Goal: Check status: Check status

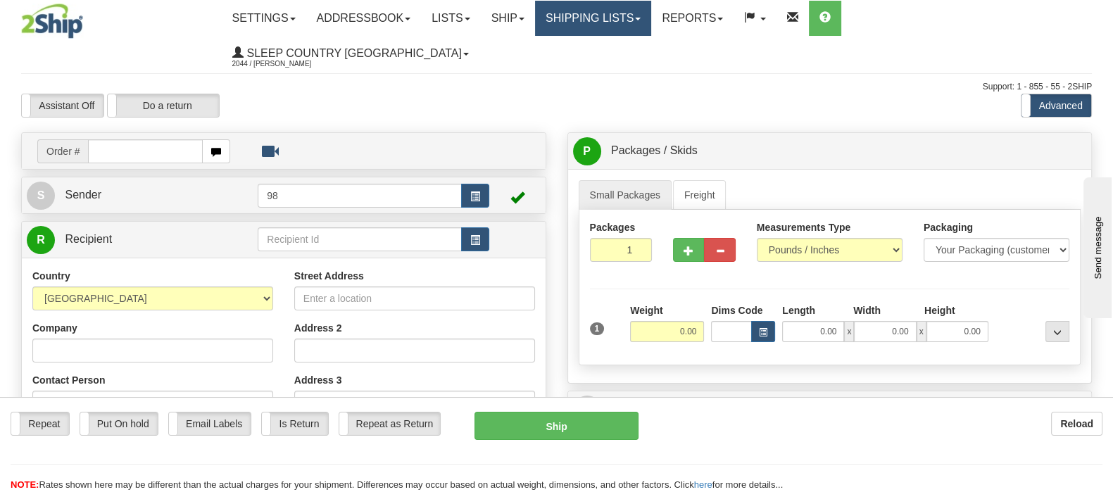
drag, startPoint x: 616, startPoint y: 11, endPoint x: 616, endPoint y: 44, distance: 33.1
click at [616, 12] on link "Shipping lists" at bounding box center [593, 18] width 116 height 35
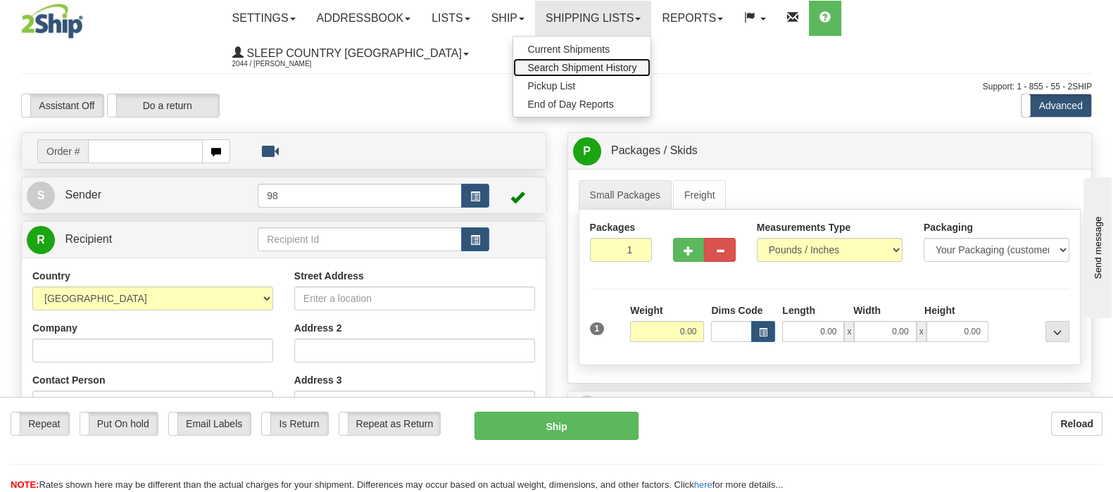
drag, startPoint x: 621, startPoint y: 61, endPoint x: 606, endPoint y: 75, distance: 20.9
click at [622, 62] on span "Search Shipment History" at bounding box center [581, 67] width 109 height 11
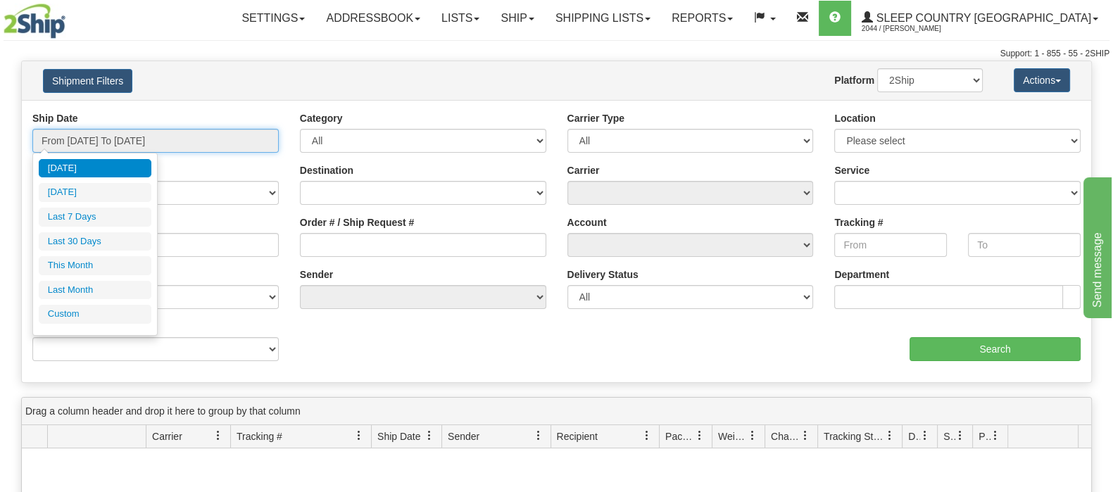
click at [136, 144] on input "From 09/16/2025 To 09/17/2025" at bounding box center [155, 141] width 246 height 24
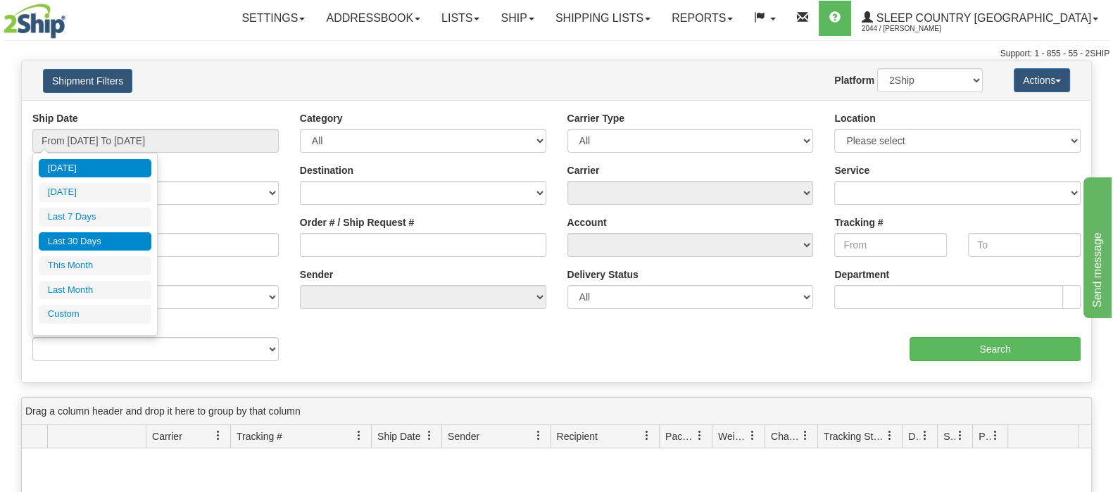
click at [123, 238] on li "Last 30 Days" at bounding box center [95, 241] width 113 height 19
type input "From 08/19/2025 To 09/17/2025"
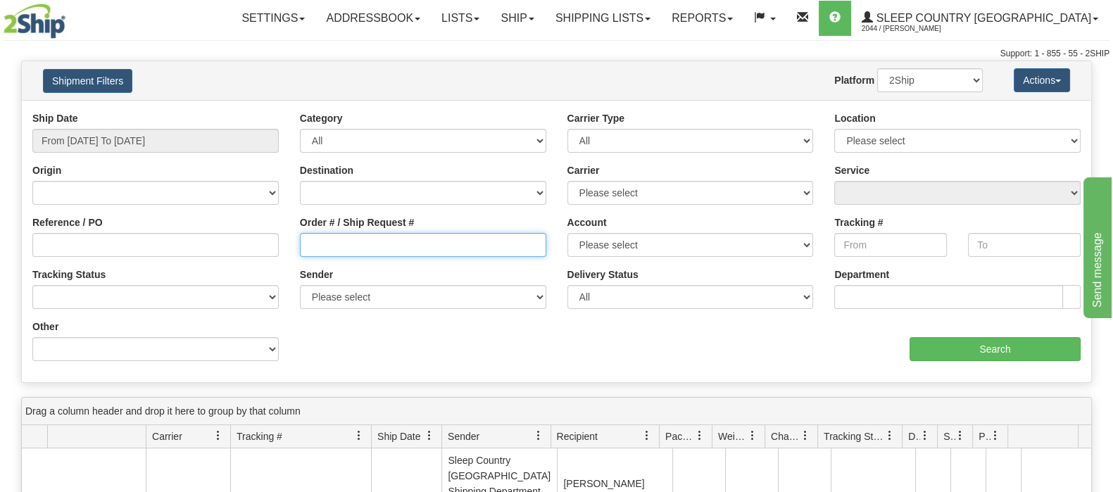
click at [365, 233] on input "Order # / Ship Request #" at bounding box center [423, 245] width 246 height 24
paste input "9000I057935"
type input "9000I057935"
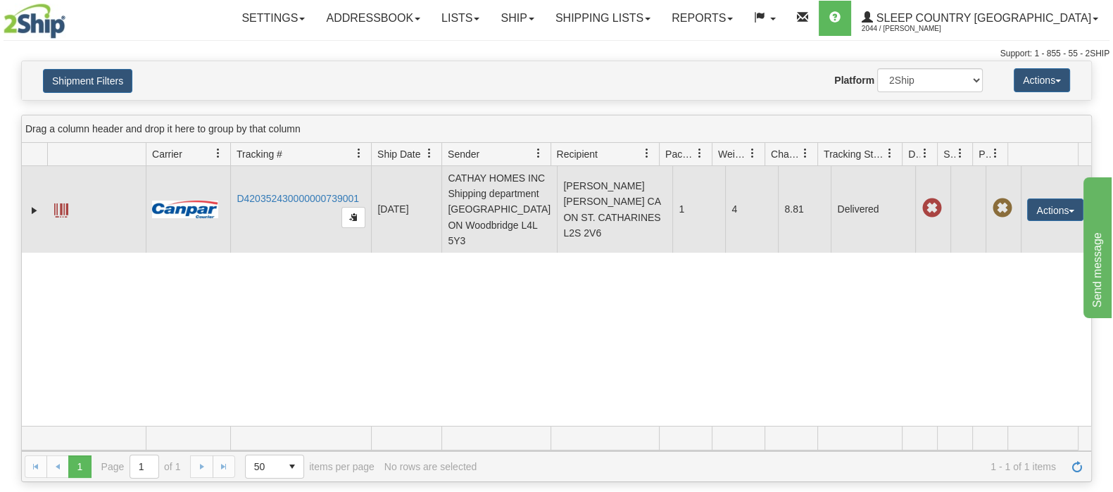
click at [310, 184] on td "D420352430000000739001" at bounding box center [300, 209] width 141 height 87
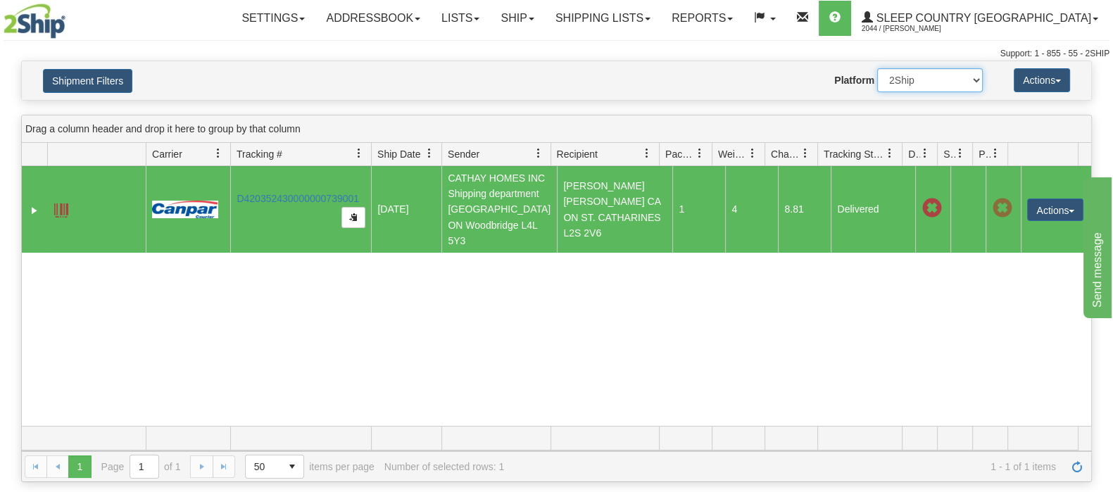
click at [936, 84] on select "2Ship Imported" at bounding box center [930, 80] width 106 height 24
select select "1"
click at [877, 68] on select "2Ship Imported" at bounding box center [930, 80] width 106 height 24
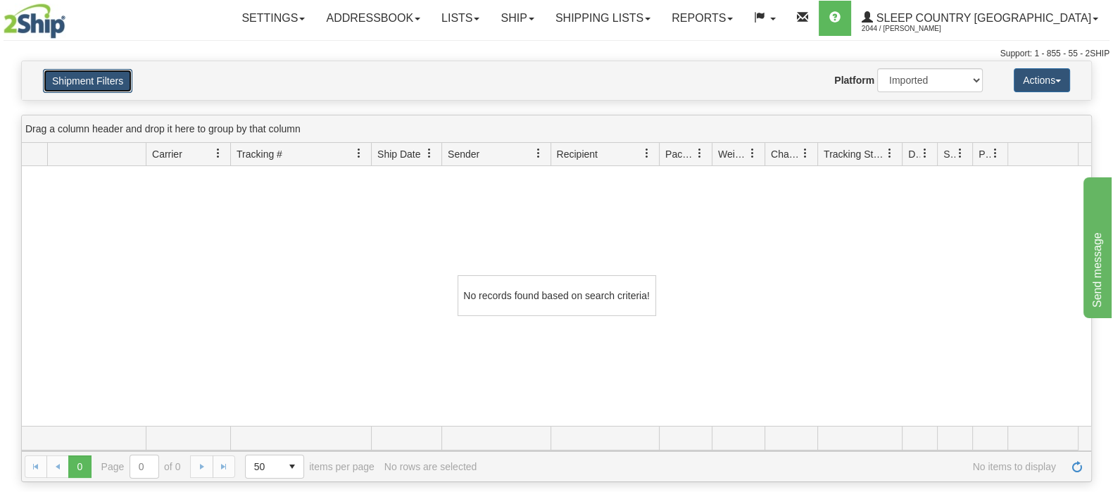
click at [113, 76] on button "Shipment Filters" at bounding box center [87, 81] width 89 height 24
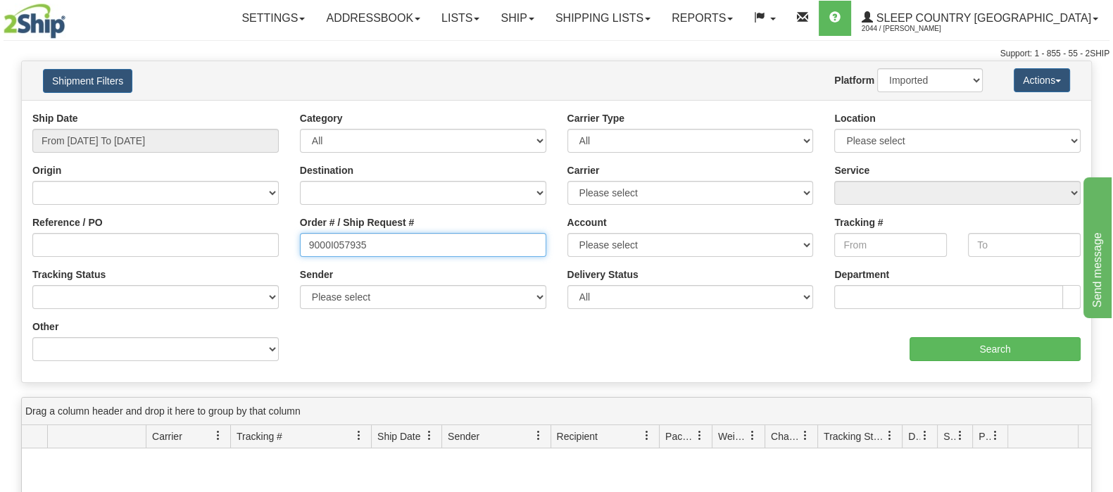
drag, startPoint x: 352, startPoint y: 246, endPoint x: 253, endPoint y: 258, distance: 99.2
click at [263, 111] on div "Reference / PO Order # / Ship Request # 9000I057935 Account Please select Canad…" at bounding box center [556, 111] width 1069 height 0
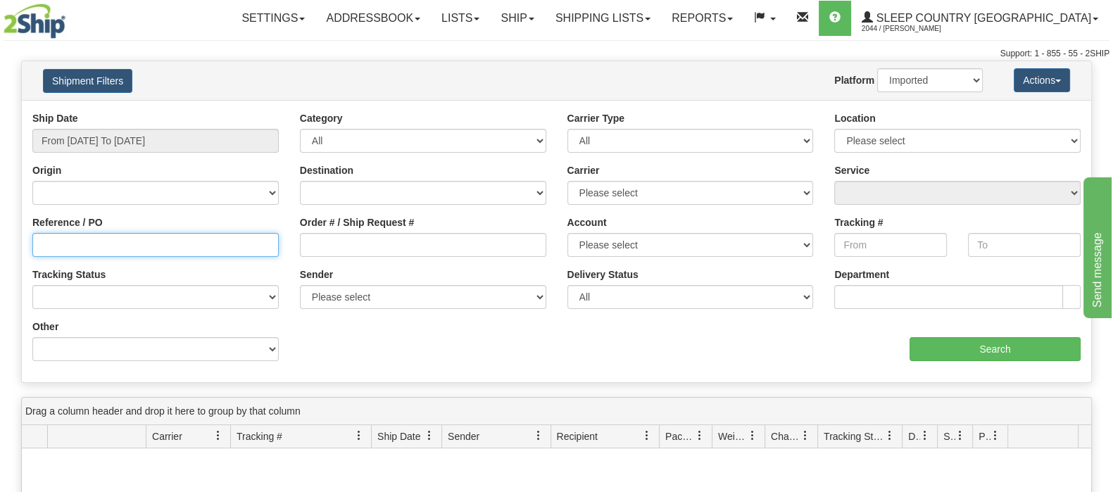
click at [215, 241] on input "Reference / PO" at bounding box center [155, 245] width 246 height 24
paste input "9000I057935"
type input "9000I057935"
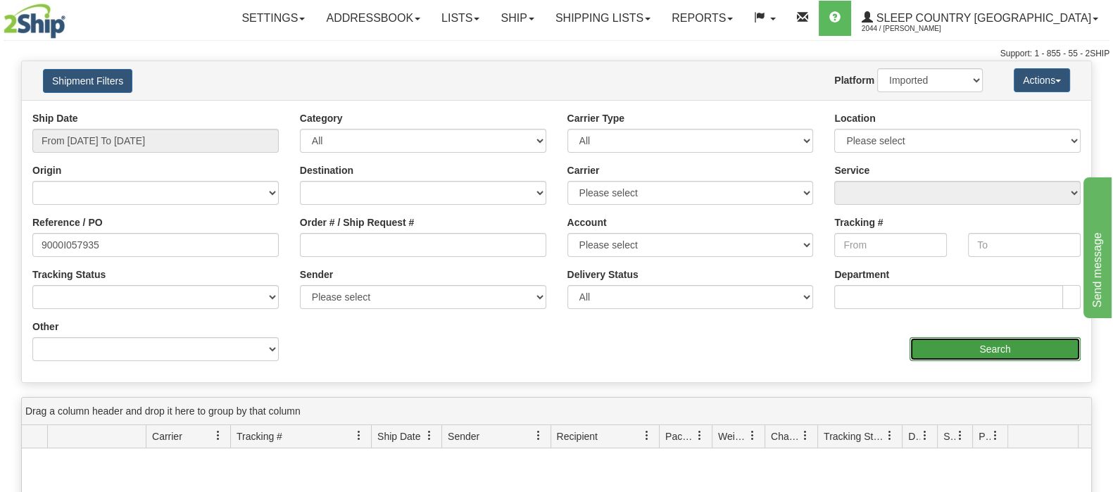
click at [957, 346] on input "Search" at bounding box center [994, 349] width 171 height 24
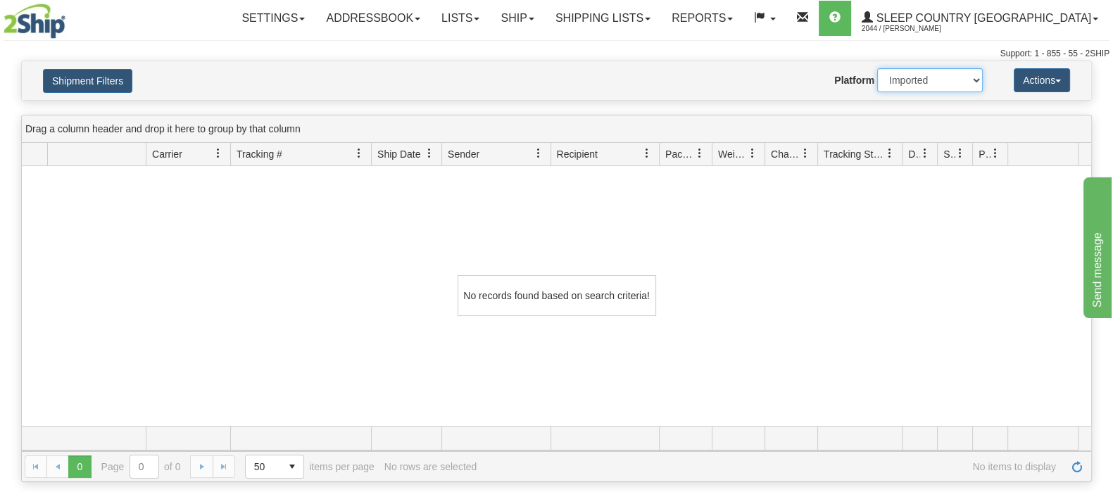
click at [927, 85] on select "2Ship Imported" at bounding box center [930, 80] width 106 height 24
select select "0"
click at [877, 68] on select "2Ship Imported" at bounding box center [930, 80] width 106 height 24
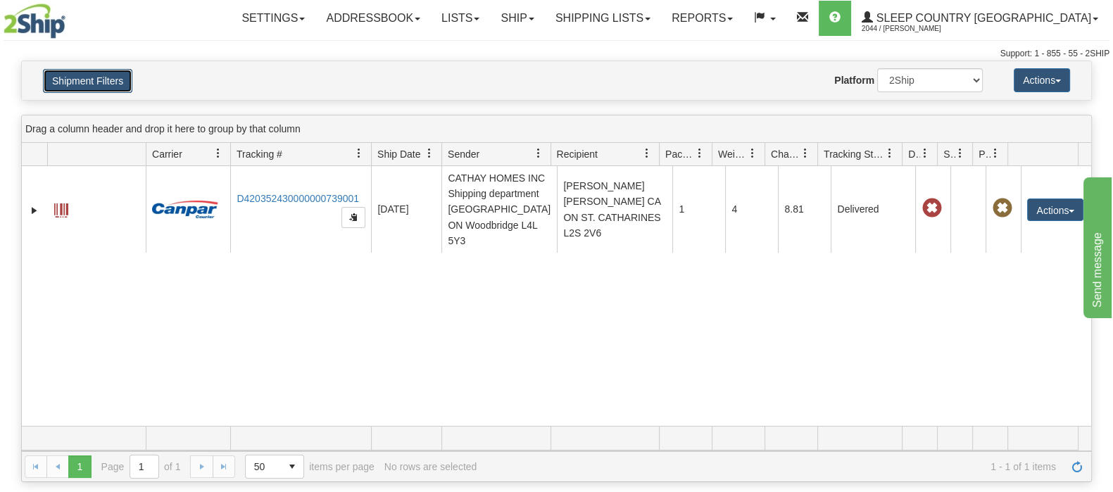
click at [102, 88] on button "Shipment Filters" at bounding box center [87, 81] width 89 height 24
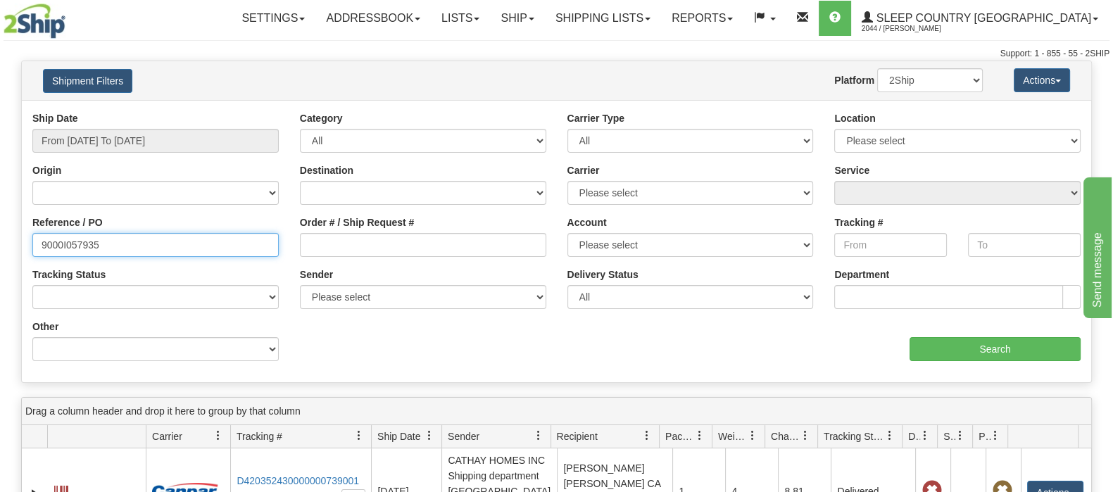
drag, startPoint x: 102, startPoint y: 237, endPoint x: -88, endPoint y: 236, distance: 190.0
click at [0, 236] on html "Upgrade Account Cancel Toggle navigation Settings New Senders" at bounding box center [556, 246] width 1113 height 492
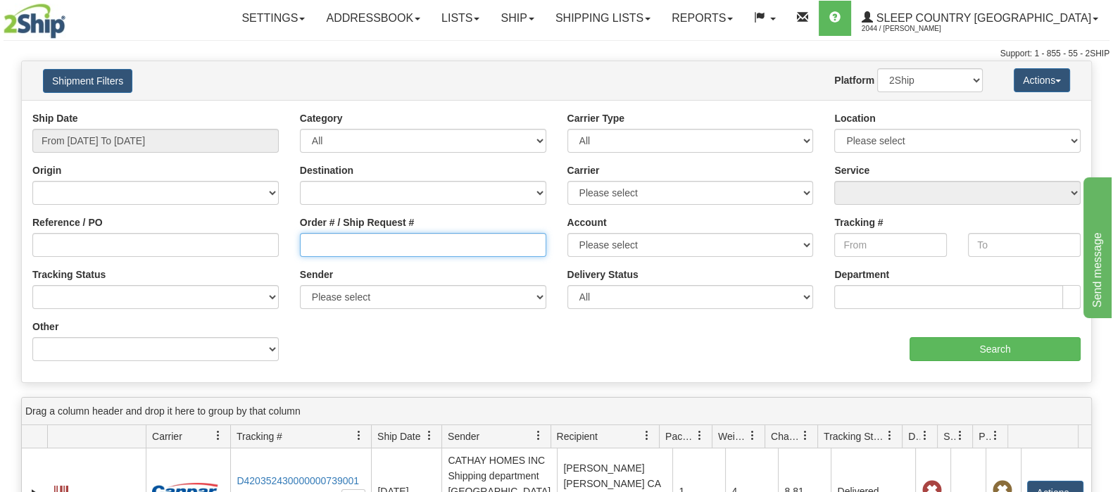
click at [331, 236] on input "Order # / Ship Request #" at bounding box center [423, 245] width 246 height 24
paste input "9000I086291"
type input "9000I086291"
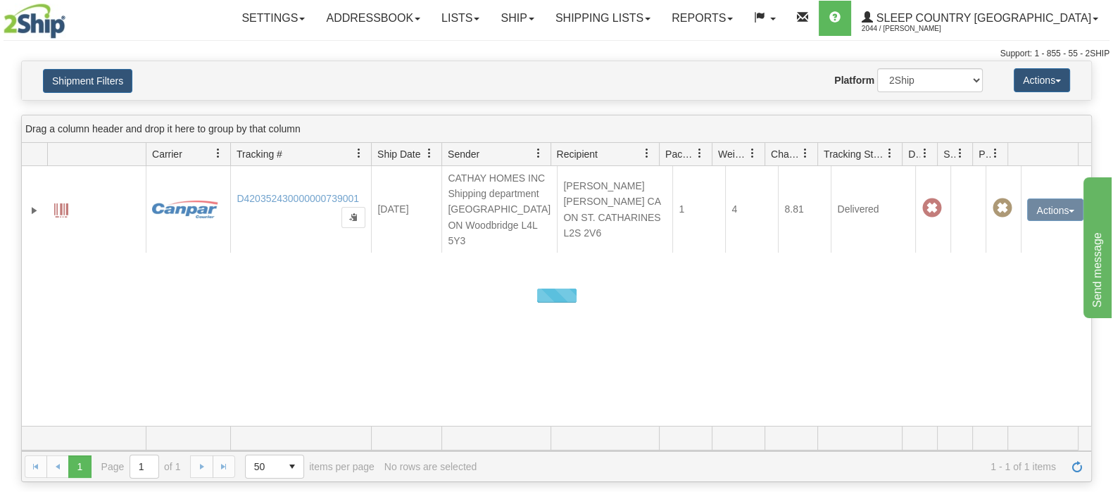
click at [367, 330] on div at bounding box center [556, 296] width 1069 height 260
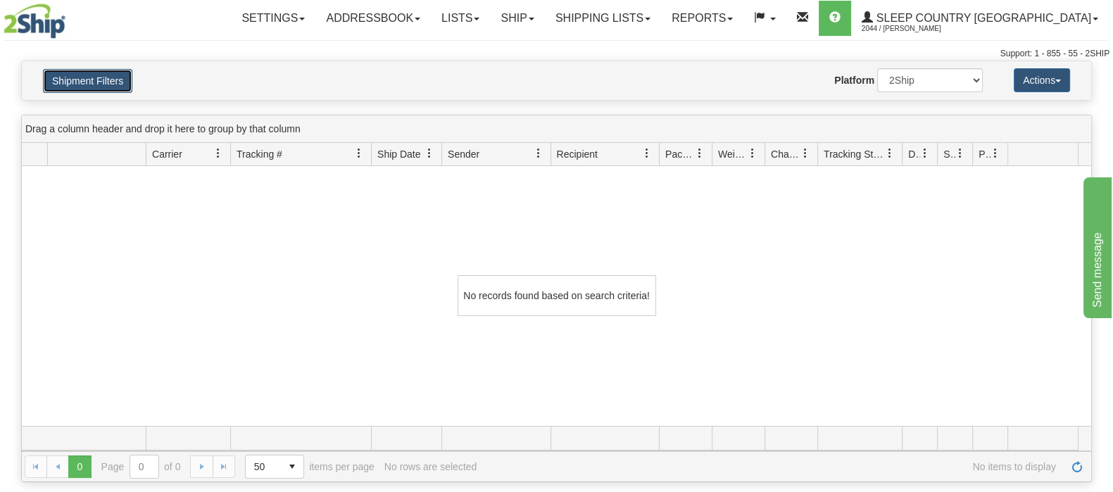
click at [103, 75] on button "Shipment Filters" at bounding box center [87, 81] width 89 height 24
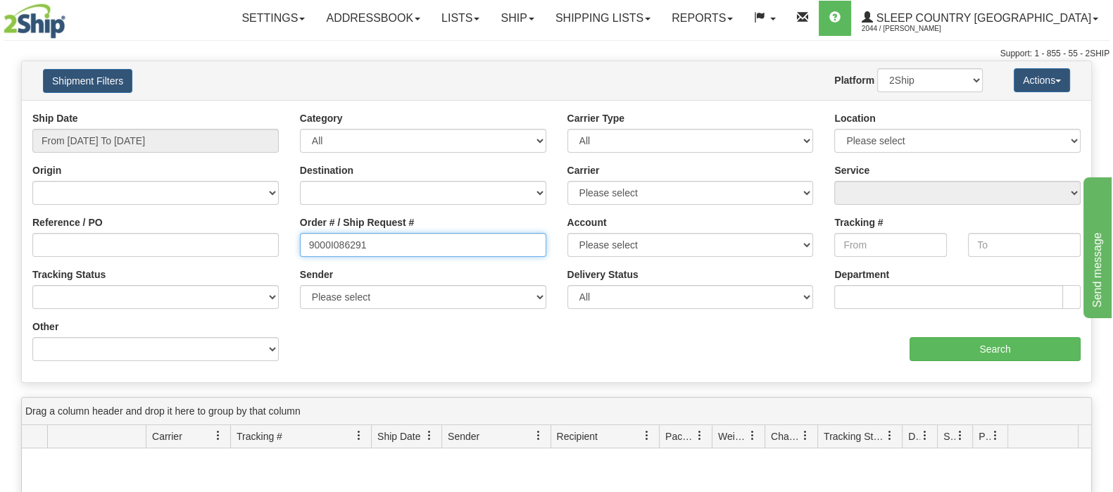
drag, startPoint x: 270, startPoint y: 239, endPoint x: 260, endPoint y: 227, distance: 15.6
click at [244, 111] on div "Reference / PO Order # / Ship Request # 9000I086291 Account Please select Canad…" at bounding box center [556, 111] width 1069 height 0
drag, startPoint x: 395, startPoint y: 244, endPoint x: 184, endPoint y: 256, distance: 212.2
click at [184, 111] on div "Reference / PO Order # / Ship Request # 9000I086291 Account Please select Canad…" at bounding box center [556, 111] width 1069 height 0
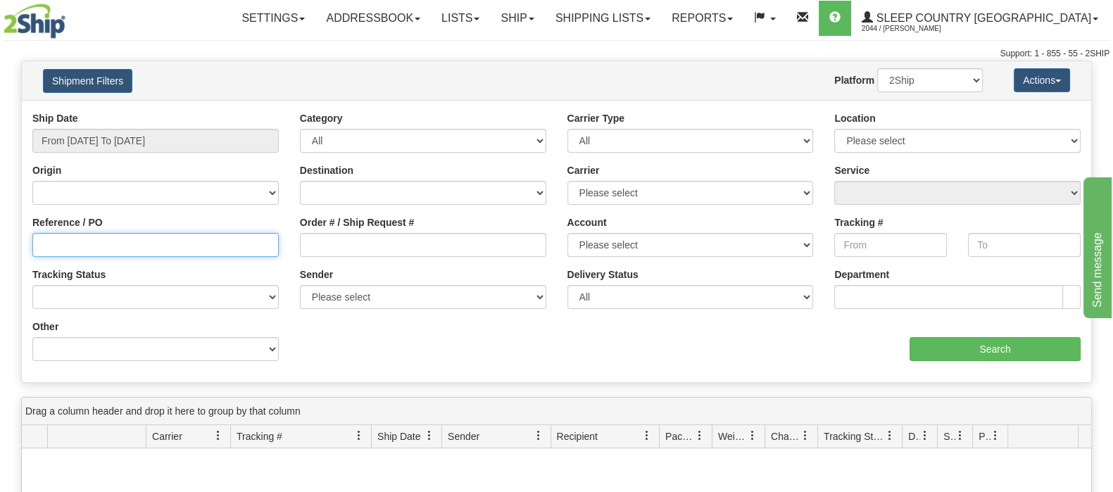
click at [186, 253] on input "Reference / PO" at bounding box center [155, 245] width 246 height 24
paste input "9000I086291"
type input "9000I086291"
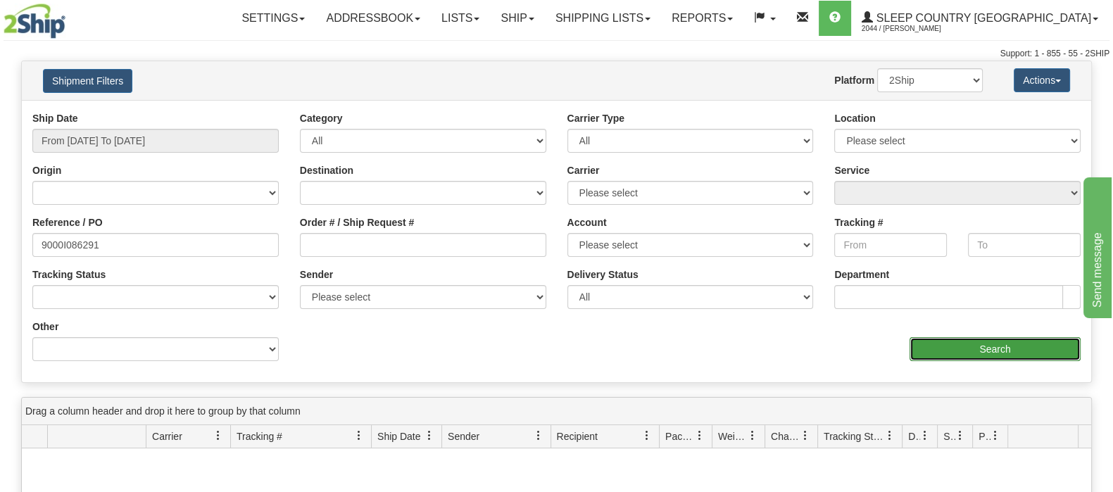
click at [951, 349] on input "Search" at bounding box center [994, 349] width 171 height 24
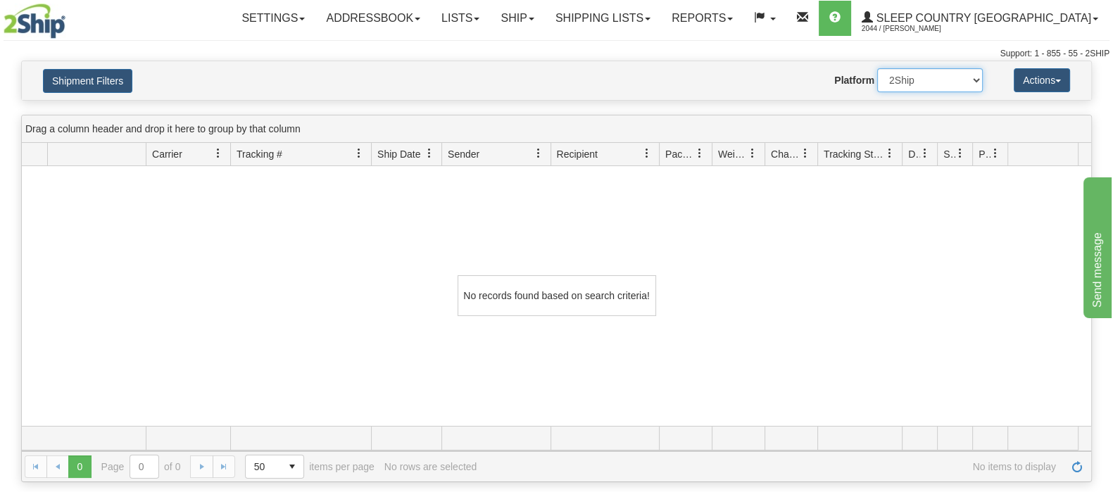
drag, startPoint x: 904, startPoint y: 73, endPoint x: 908, endPoint y: 90, distance: 17.3
click at [904, 73] on select "2Ship Imported" at bounding box center [930, 80] width 106 height 24
select select "1"
click at [877, 68] on select "2Ship Imported" at bounding box center [930, 80] width 106 height 24
click at [112, 75] on button "Shipment Filters" at bounding box center [87, 81] width 89 height 24
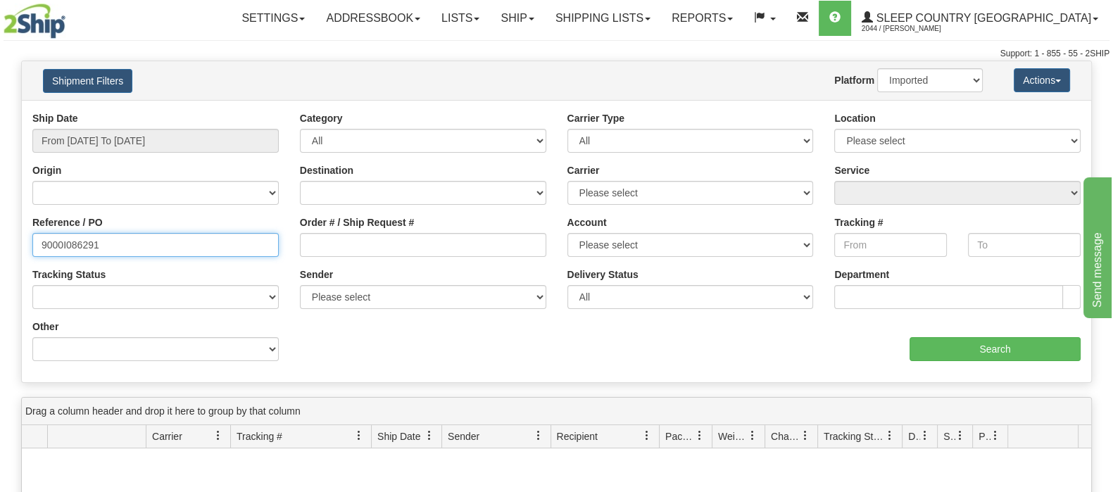
drag, startPoint x: 0, startPoint y: 237, endPoint x: -27, endPoint y: 237, distance: 26.7
click at [0, 237] on html "Upgrade Account Cancel Toggle navigation Settings New Senders" at bounding box center [556, 246] width 1113 height 492
